Goal: Task Accomplishment & Management: Use online tool/utility

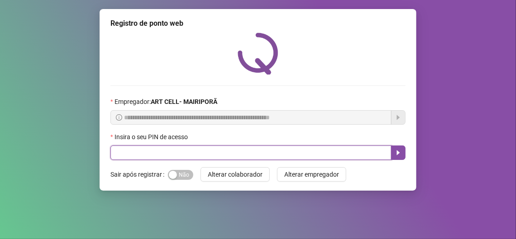
click at [119, 153] on input "text" at bounding box center [250, 153] width 281 height 14
type input "*****"
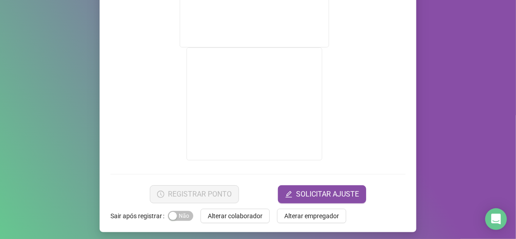
scroll to position [216, 0]
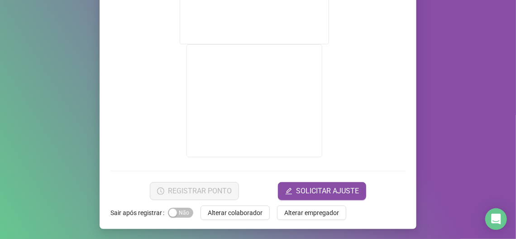
click at [400, 88] on form "A localização é obrigatória para o seu registro de ponto!" at bounding box center [257, 45] width 295 height 229
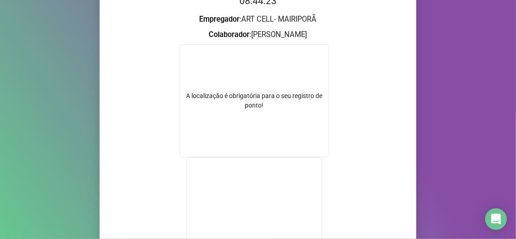
scroll to position [81, 0]
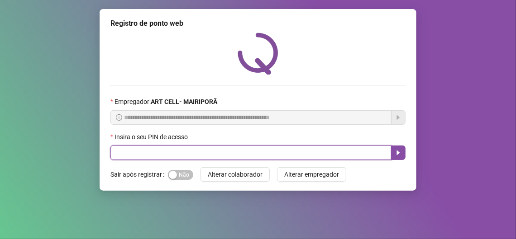
click at [165, 156] on input "text" at bounding box center [250, 153] width 281 height 14
type input "*****"
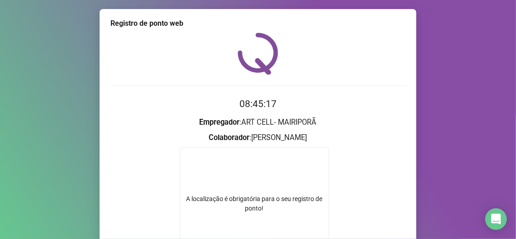
scroll to position [216, 0]
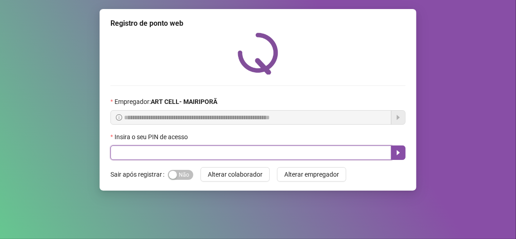
click at [214, 149] on input "text" at bounding box center [250, 153] width 281 height 14
type input "*****"
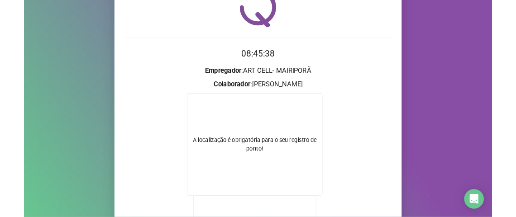
scroll to position [90, 0]
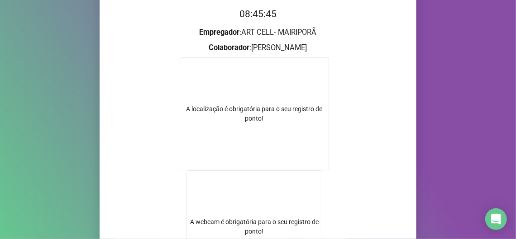
click at [285, 66] on div "A localização é obrigatória para o seu registro de ponto!" at bounding box center [254, 113] width 149 height 113
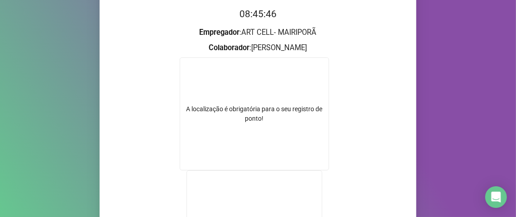
scroll to position [181, 0]
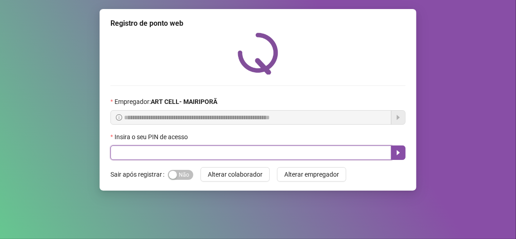
click at [198, 159] on input "text" at bounding box center [250, 153] width 281 height 14
type input "*****"
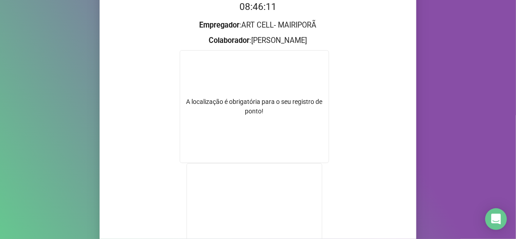
scroll to position [81, 0]
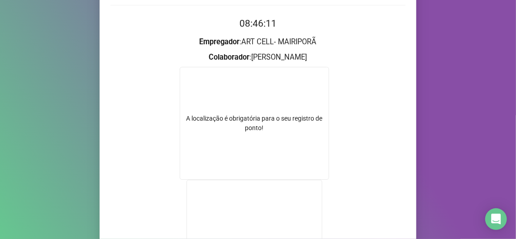
click at [255, 135] on div "A localização é obrigatória para o seu registro de ponto!" at bounding box center [254, 123] width 149 height 113
drag, startPoint x: 255, startPoint y: 134, endPoint x: 219, endPoint y: 110, distance: 43.3
click at [257, 128] on div "A localização é obrigatória para o seu registro de ponto!" at bounding box center [254, 123] width 148 height 19
click at [203, 110] on div "A localização é obrigatória para o seu registro de ponto!" at bounding box center [254, 123] width 149 height 113
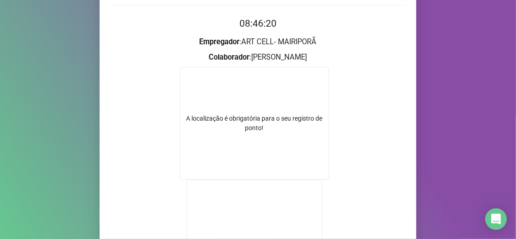
click at [100, 83] on div "Registro de ponto web 08:46:20 Empregador : ART CELL- MAIRIPORÃ Colaborador : E…" at bounding box center [258, 147] width 317 height 437
